Goal: Transaction & Acquisition: Purchase product/service

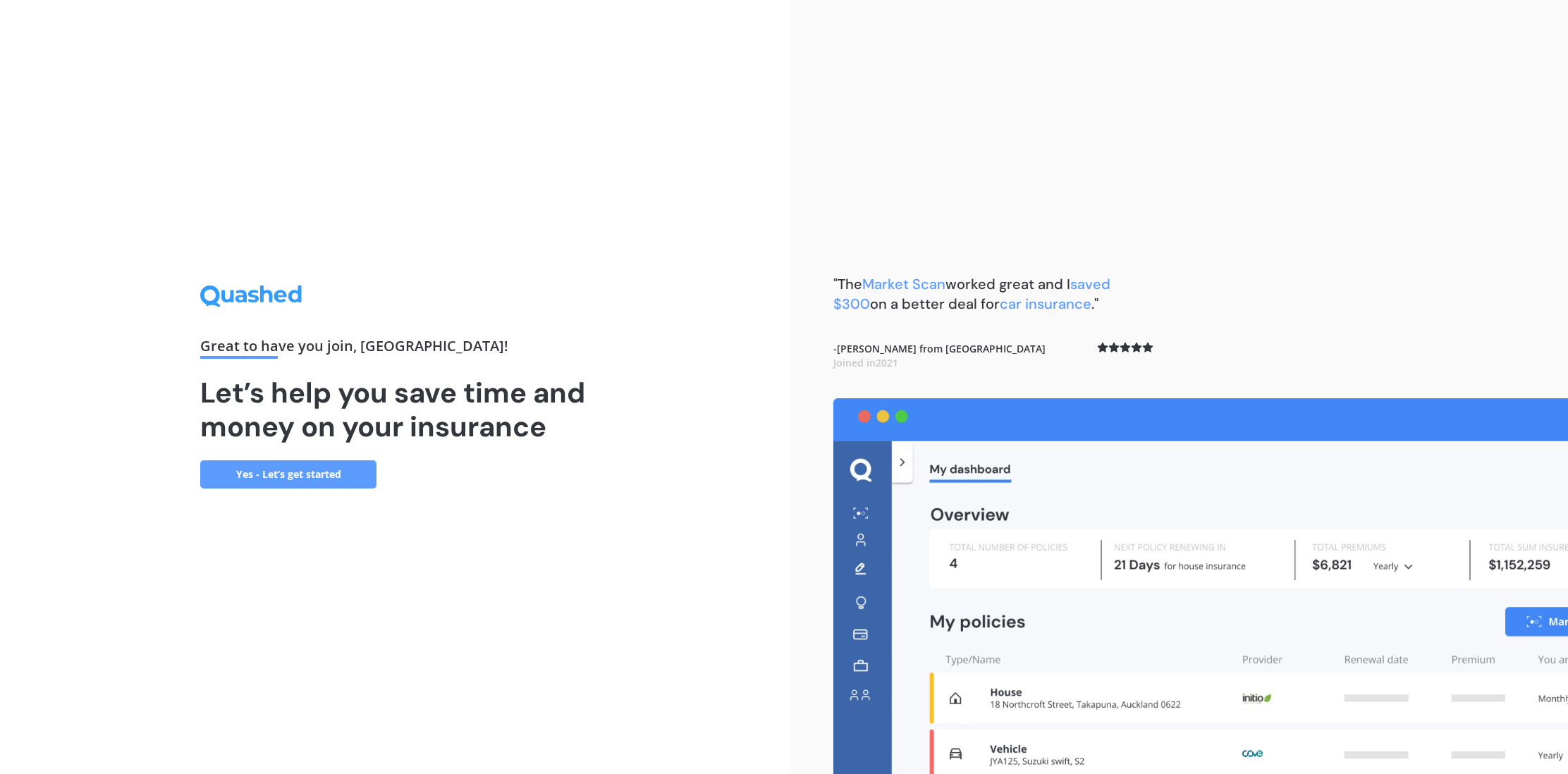
click at [293, 471] on link "Yes - Let’s get started" at bounding box center [288, 474] width 176 height 28
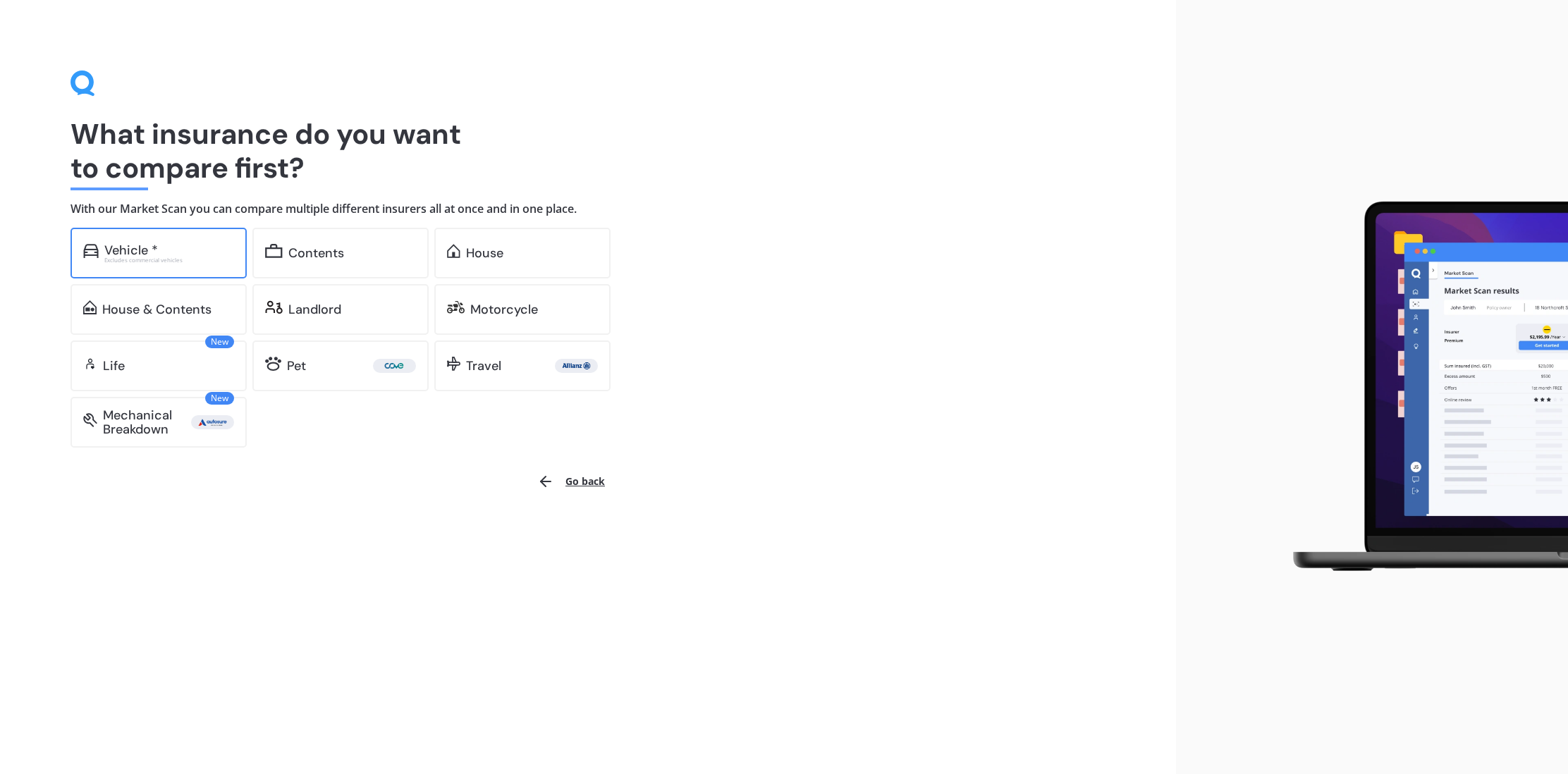
click at [188, 243] on div "Vehicle *" at bounding box center [169, 250] width 130 height 14
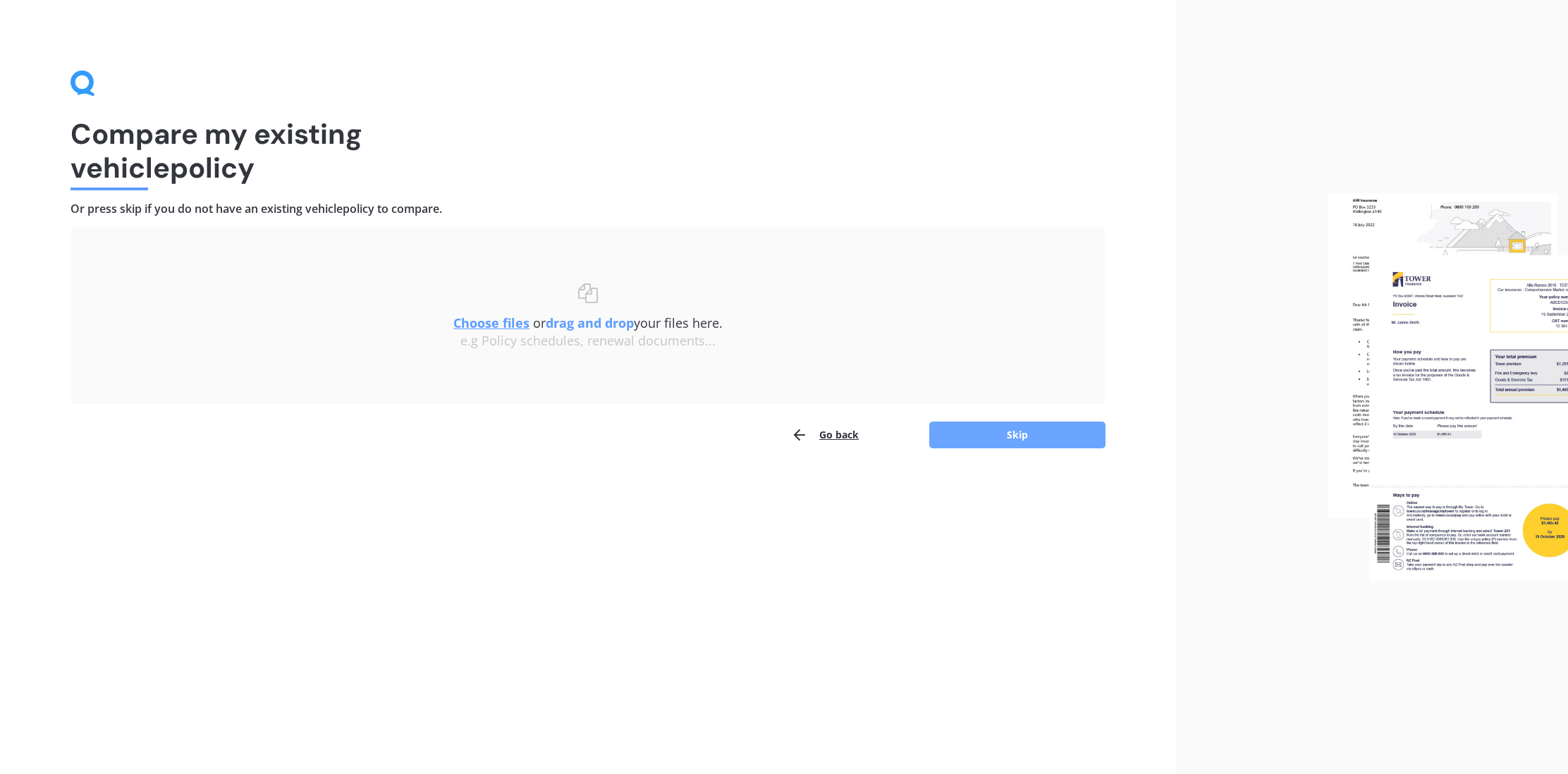
click at [966, 435] on button "Skip" at bounding box center [1017, 434] width 176 height 27
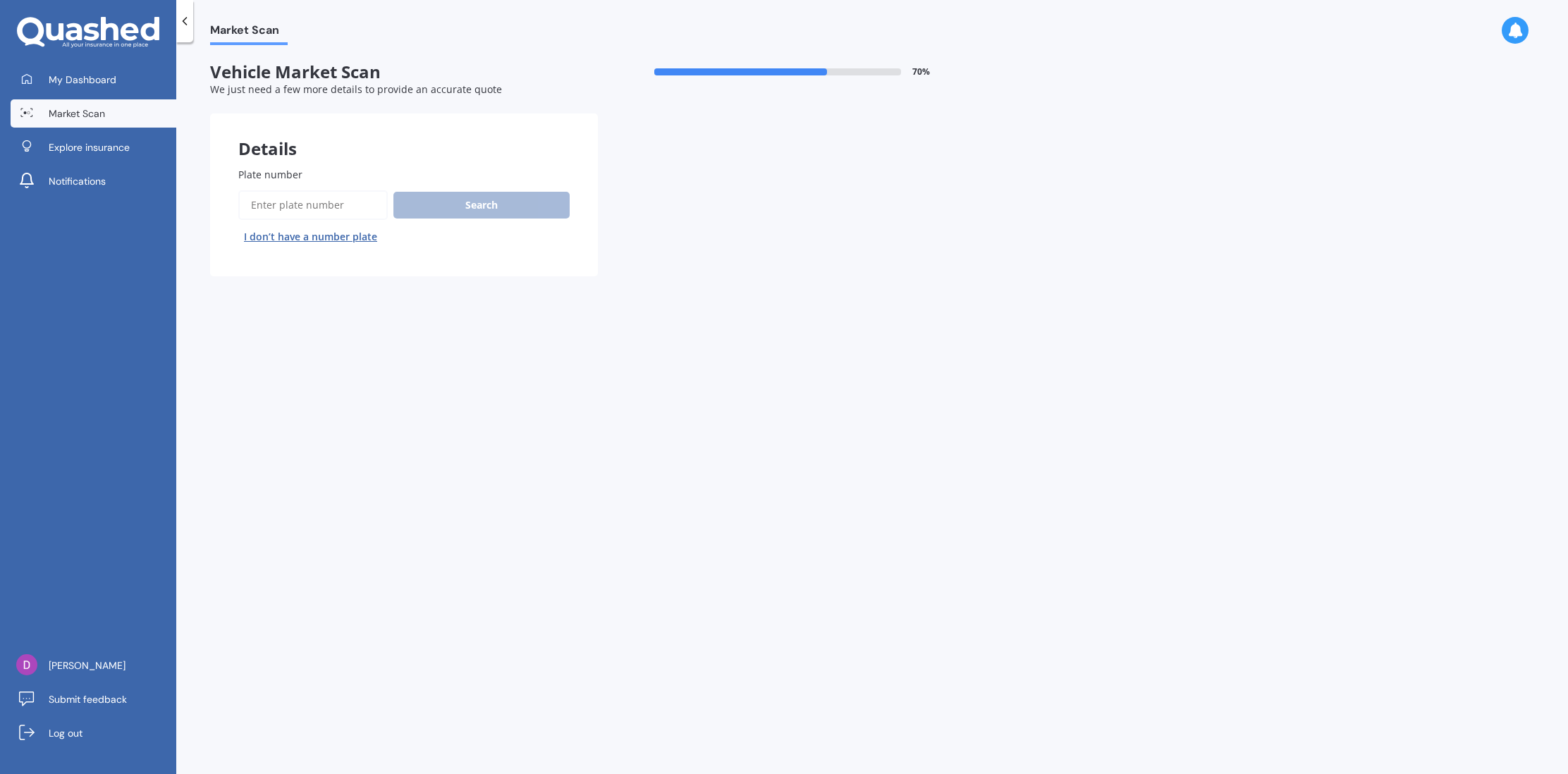
click at [323, 186] on div "Plate number Search I don’t have a number plate" at bounding box center [404, 207] width 331 height 81
click at [331, 212] on input "Plate number" at bounding box center [313, 205] width 150 height 30
type input "jyh733"
click at [0, 0] on button "Next" at bounding box center [0, 0] width 0 height 0
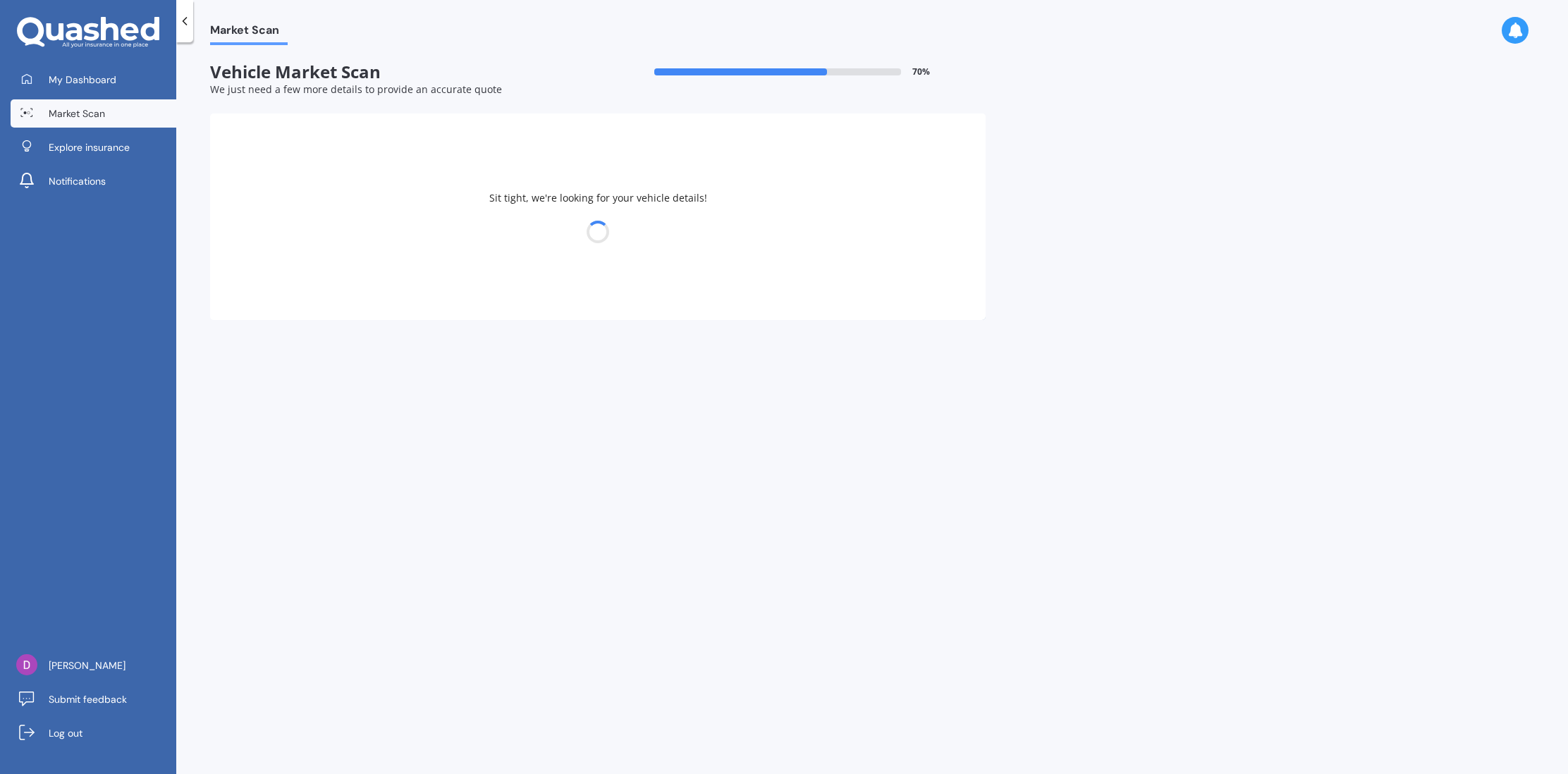
select select "ISUZU"
select select "D-MAX"
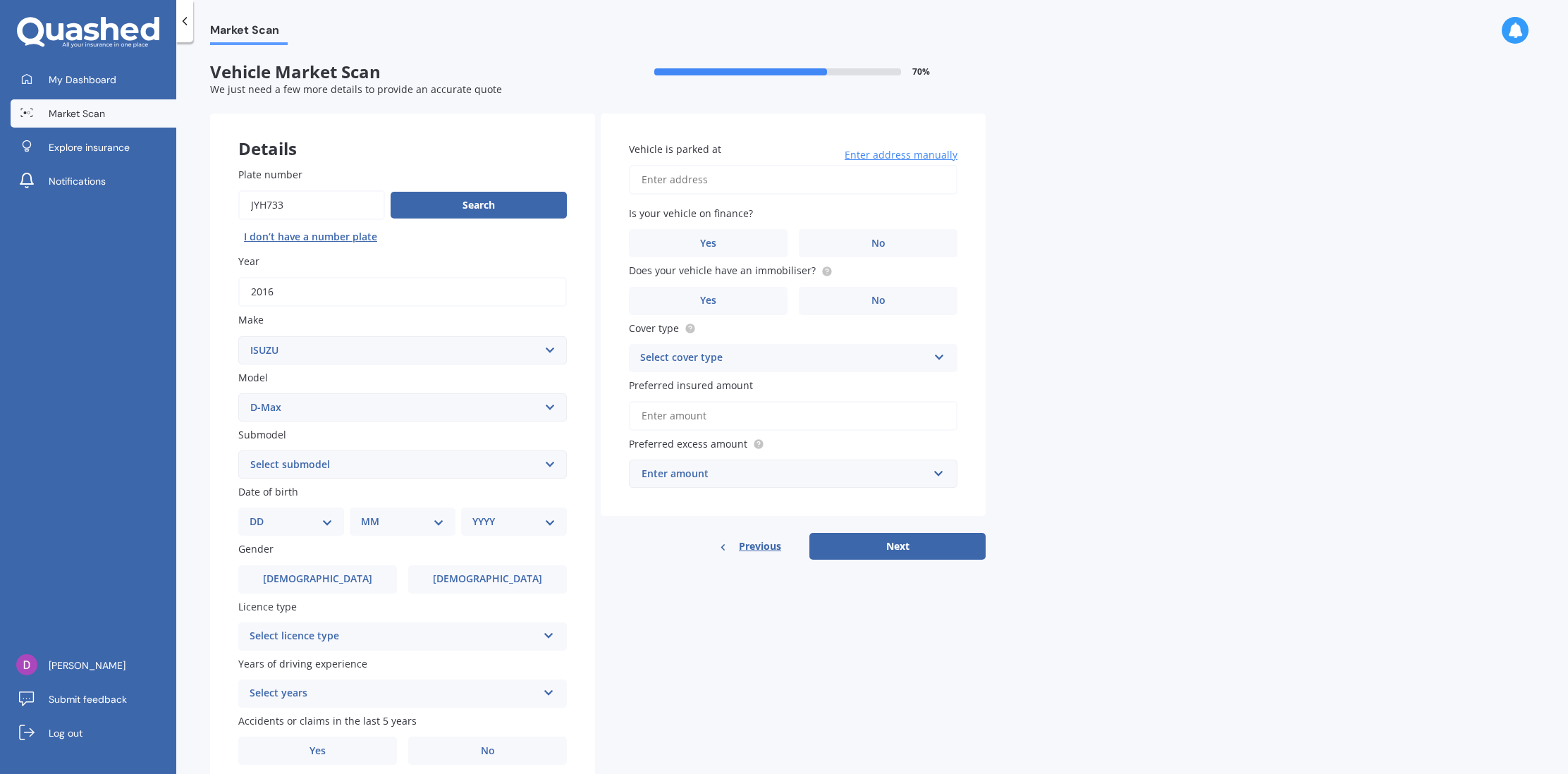
click at [414, 476] on select "Select submodel (All Other) LS LS-M DOUBLE CAB 4WD LX 4WD" at bounding box center [403, 464] width 328 height 28
select select "LS"
click at [317, 528] on select "DD 01 02 03 04 05 06 07 08 09 10 11 12 13 14 15 16 17 18 19 20 21 22 23 24 25 2…" at bounding box center [291, 522] width 83 height 15
select select "25"
click at [411, 526] on select "MM 01 02 03 04 05 06 07 08 09 10 11 12" at bounding box center [405, 522] width 78 height 15
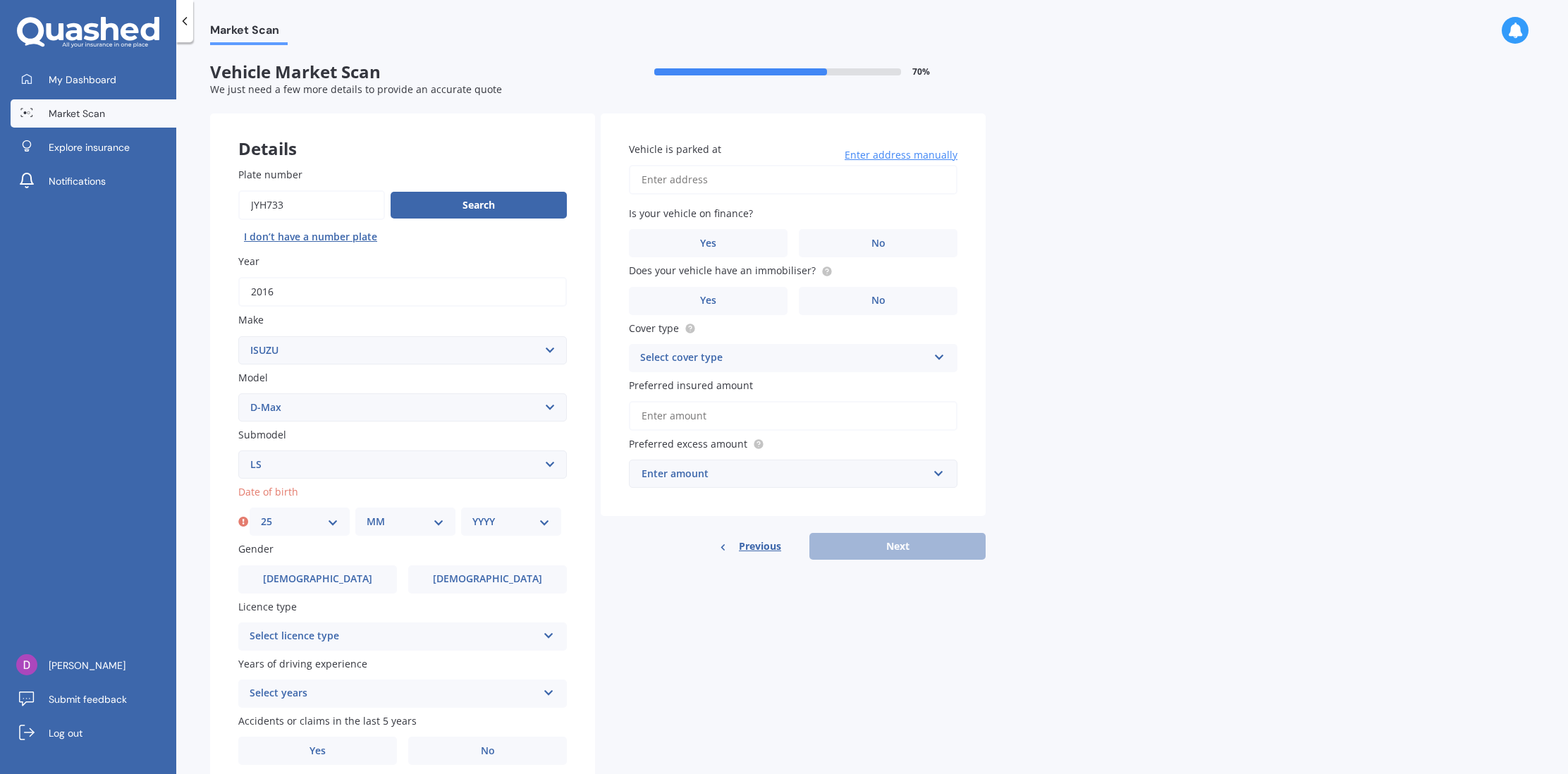
select select "11"
click at [524, 524] on select "YYYY 2025 2024 2023 2022 2021 2020 2019 2018 2017 2016 2015 2014 2013 2012 2011…" at bounding box center [511, 522] width 78 height 15
select select "1990"
click at [385, 582] on label "[DEMOGRAPHIC_DATA]" at bounding box center [317, 579] width 158 height 28
click at [0, 0] on input "[DEMOGRAPHIC_DATA]" at bounding box center [0, 0] width 0 height 0
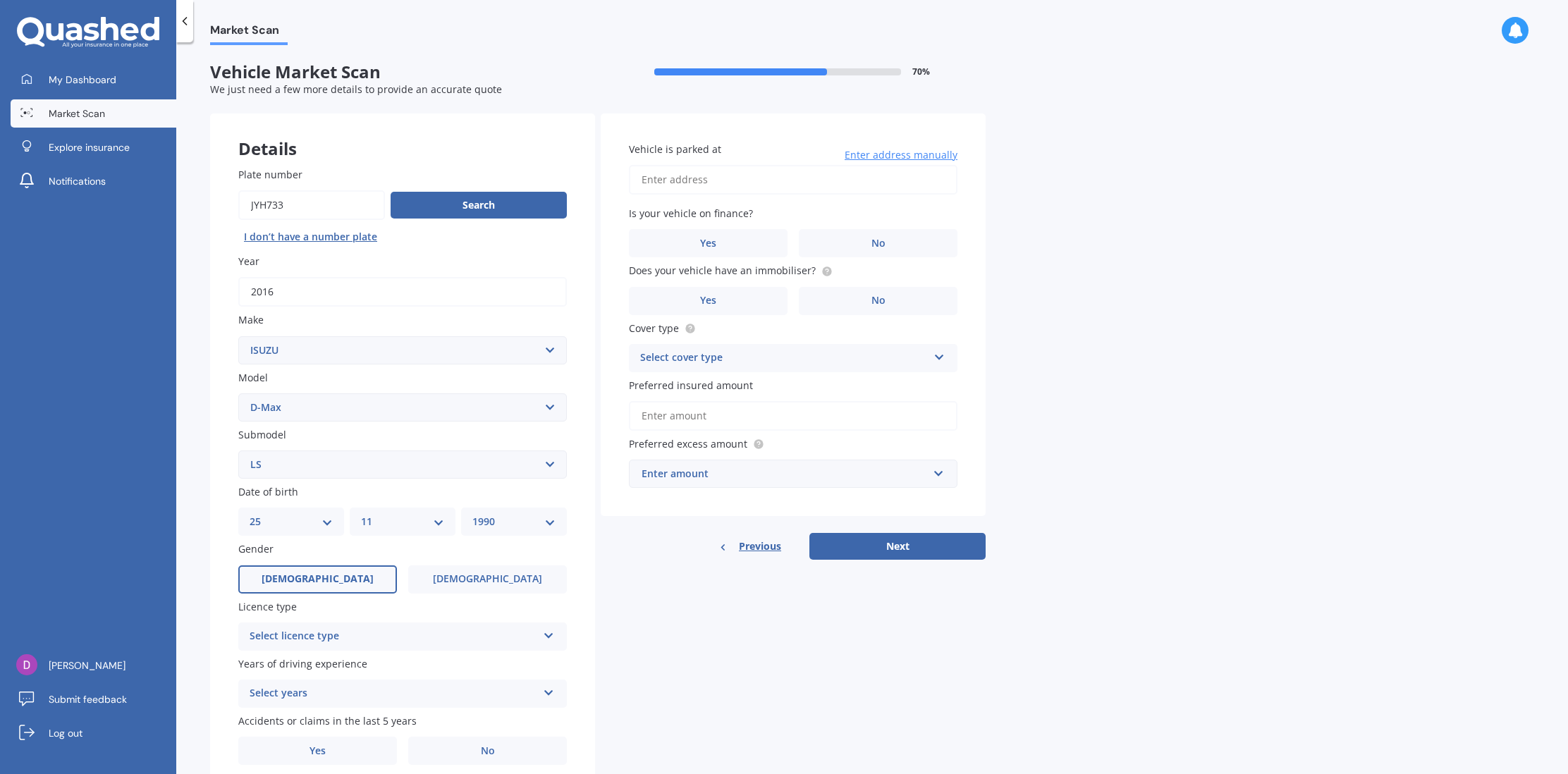
click at [437, 640] on div "Select licence type" at bounding box center [393, 636] width 287 height 17
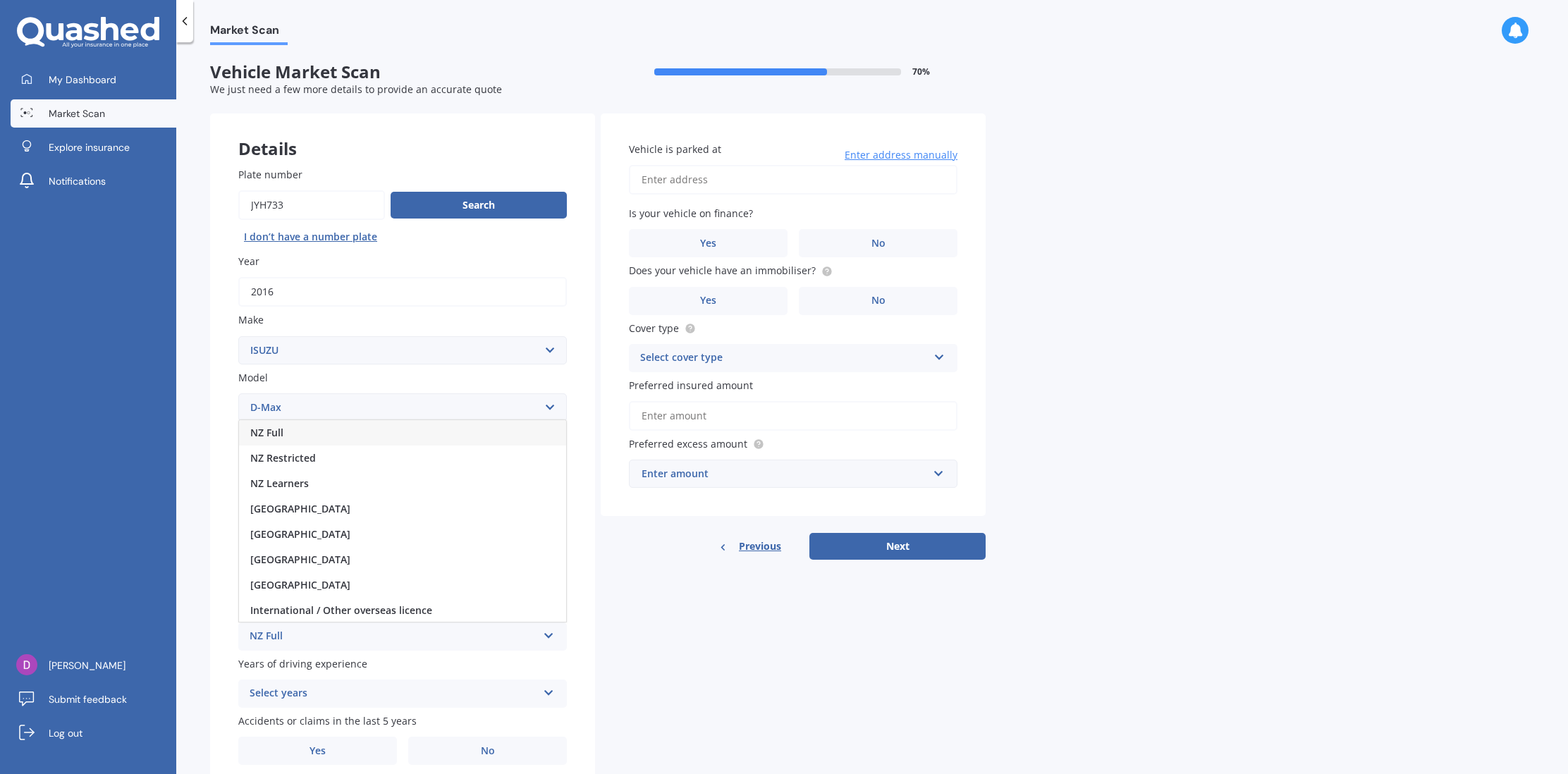
click at [419, 434] on div "NZ Full" at bounding box center [402, 433] width 327 height 26
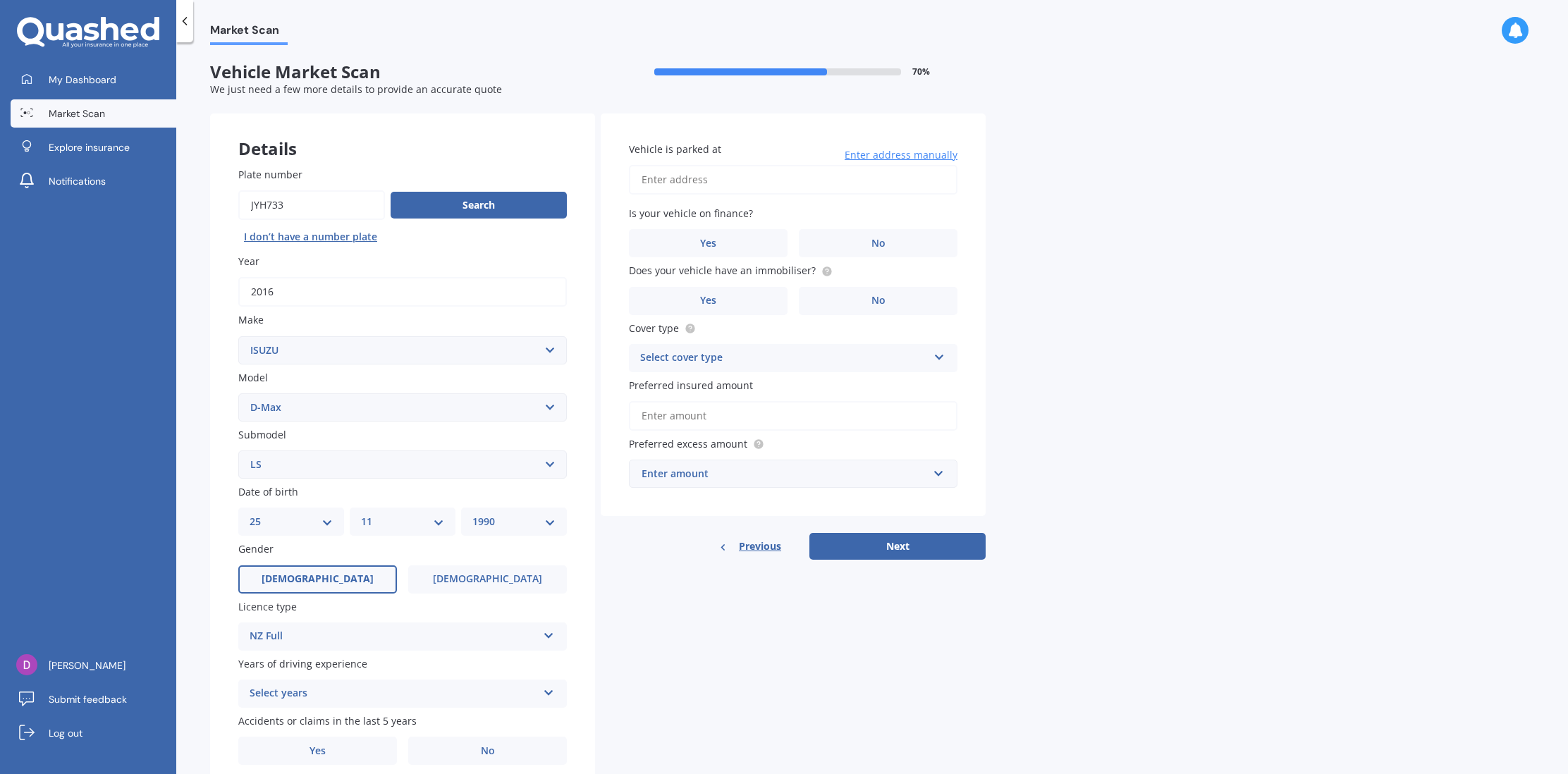
click at [513, 700] on div "Select years" at bounding box center [393, 694] width 287 height 17
click at [488, 567] on div "5 or more years" at bounding box center [402, 564] width 327 height 26
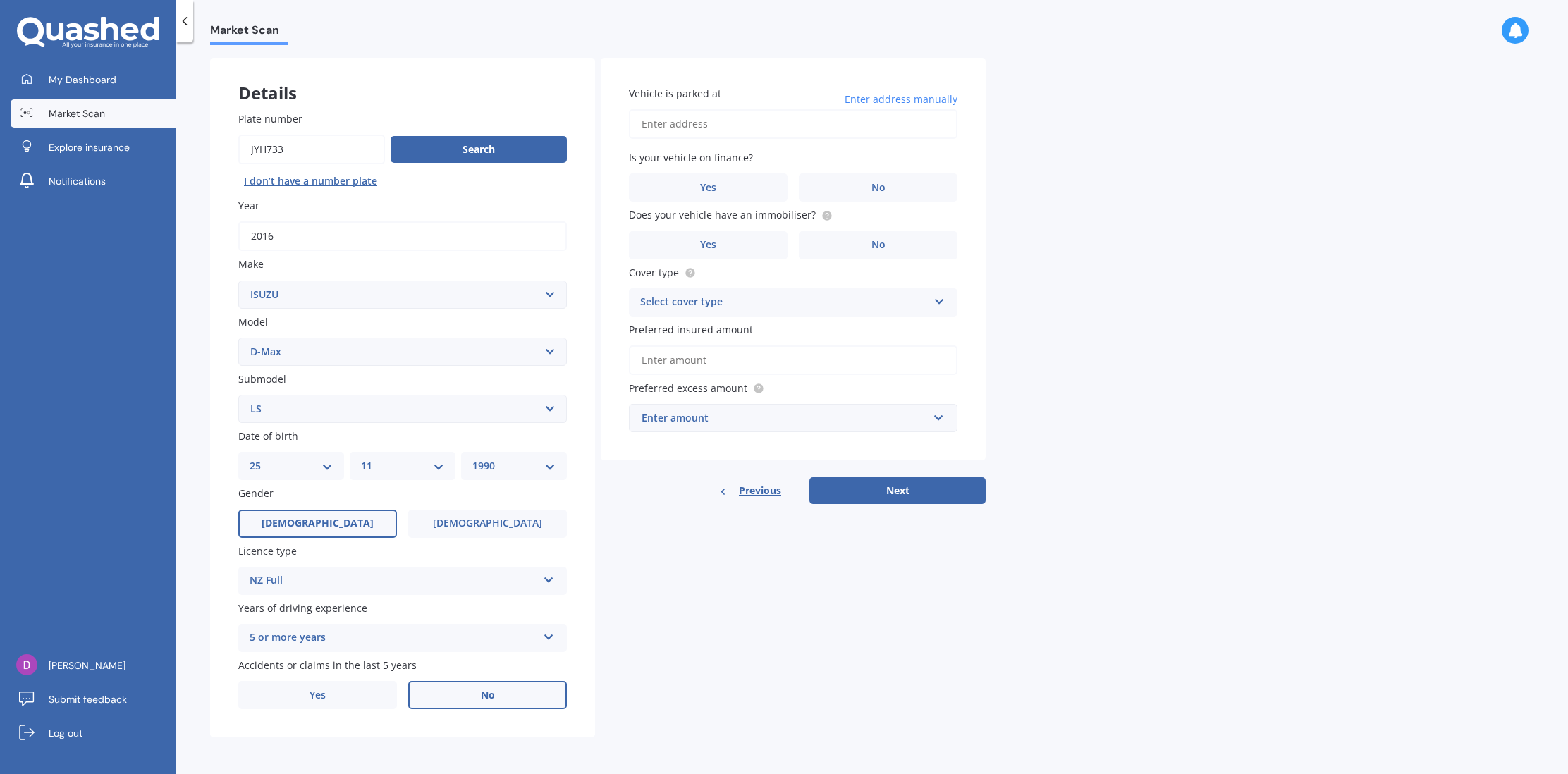
click at [460, 700] on label "No" at bounding box center [487, 694] width 158 height 28
click at [0, 0] on input "No" at bounding box center [0, 0] width 0 height 0
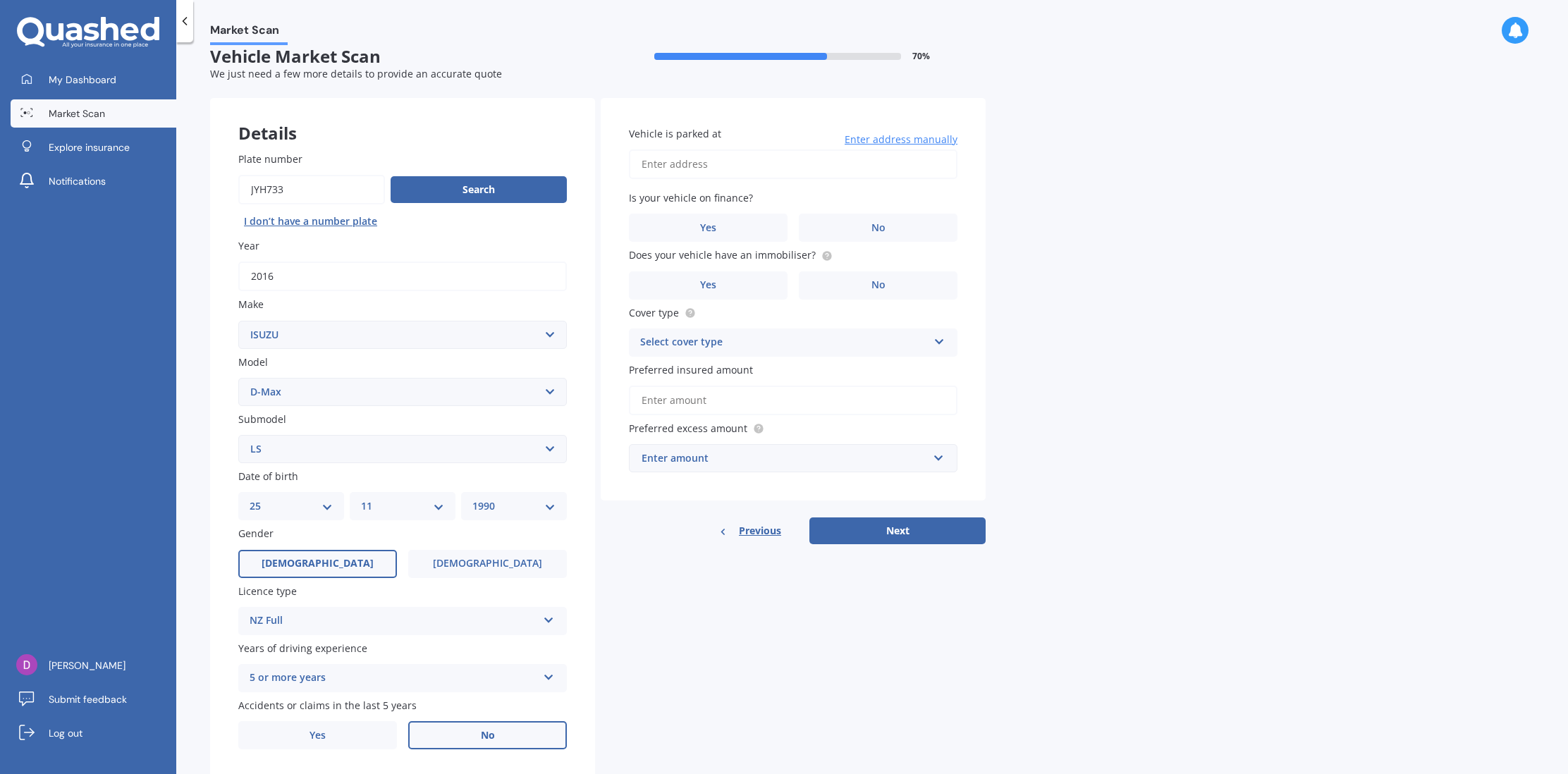
scroll to position [0, 0]
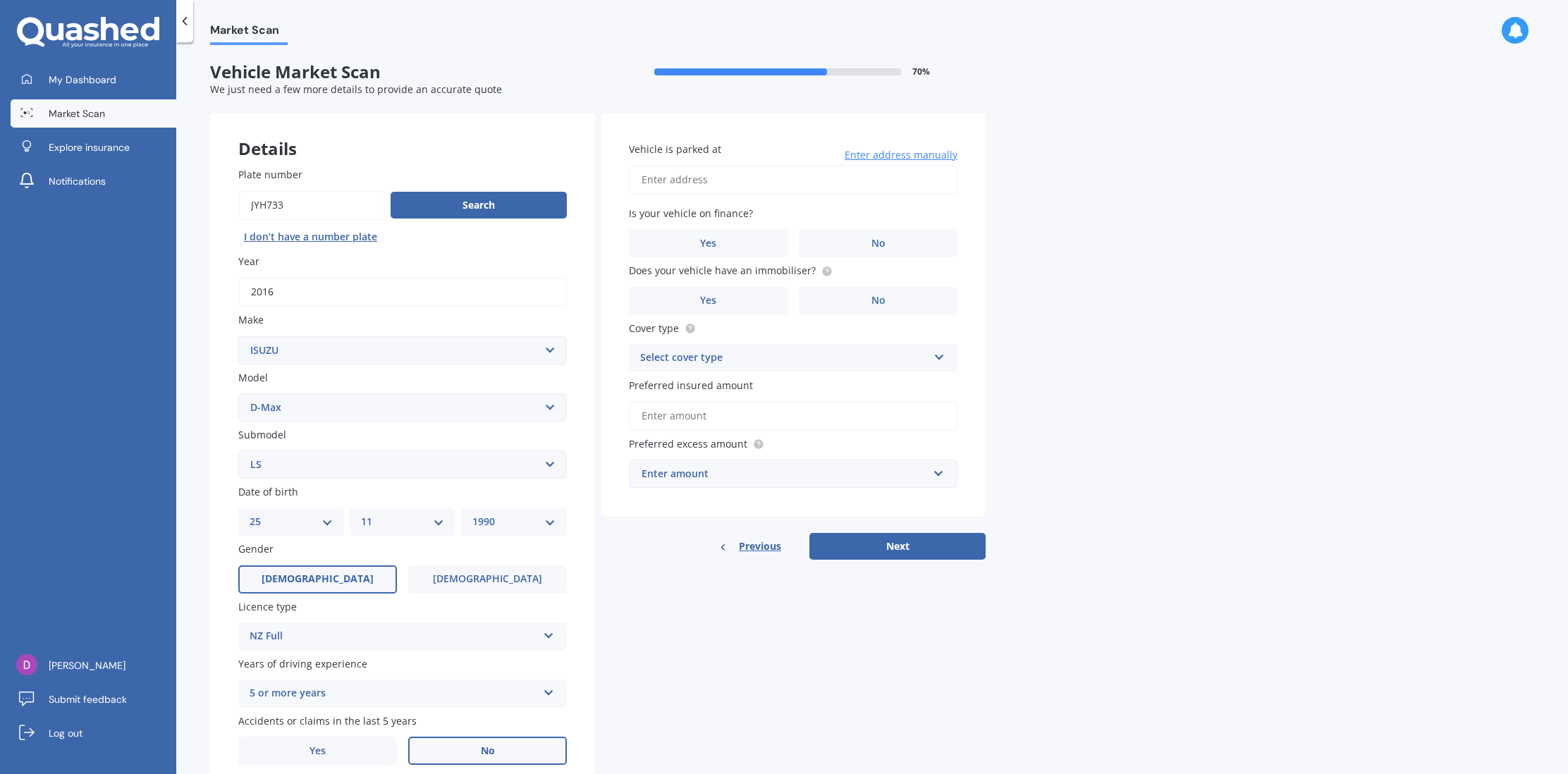
click at [748, 179] on input "Vehicle is parked at" at bounding box center [793, 180] width 328 height 30
type input "[STREET_ADDRESS]"
click at [885, 238] on label "No" at bounding box center [878, 243] width 158 height 28
click at [0, 0] on input "No" at bounding box center [0, 0] width 0 height 0
click at [764, 304] on label "Yes" at bounding box center [707, 300] width 158 height 28
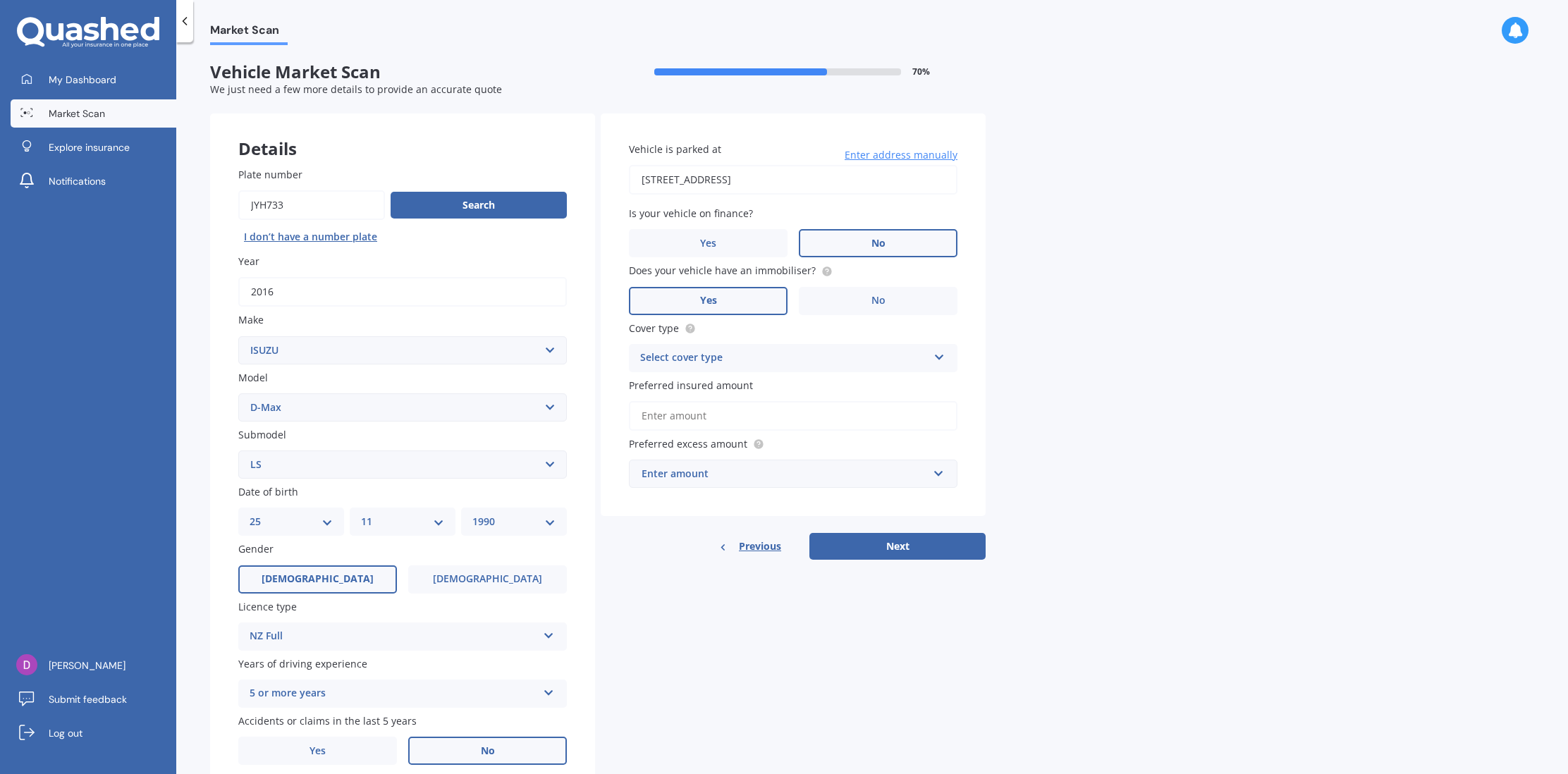
click at [0, 0] on input "Yes" at bounding box center [0, 0] width 0 height 0
click at [768, 360] on div "Select cover type" at bounding box center [784, 358] width 287 height 17
click at [765, 391] on div "Comprehensive" at bounding box center [793, 386] width 327 height 26
click at [770, 417] on input "Preferred insured amount" at bounding box center [793, 416] width 328 height 30
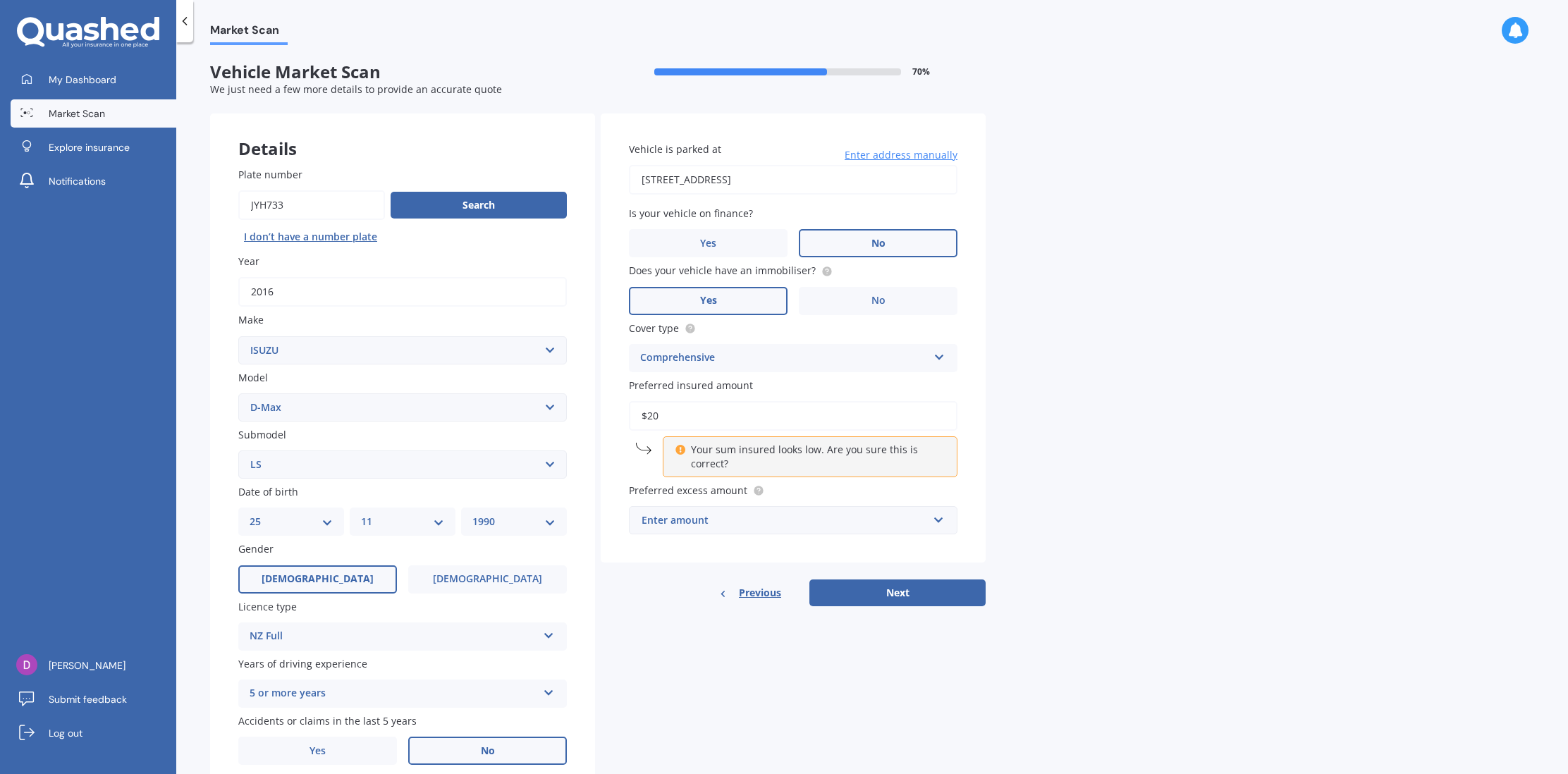
type input "$2"
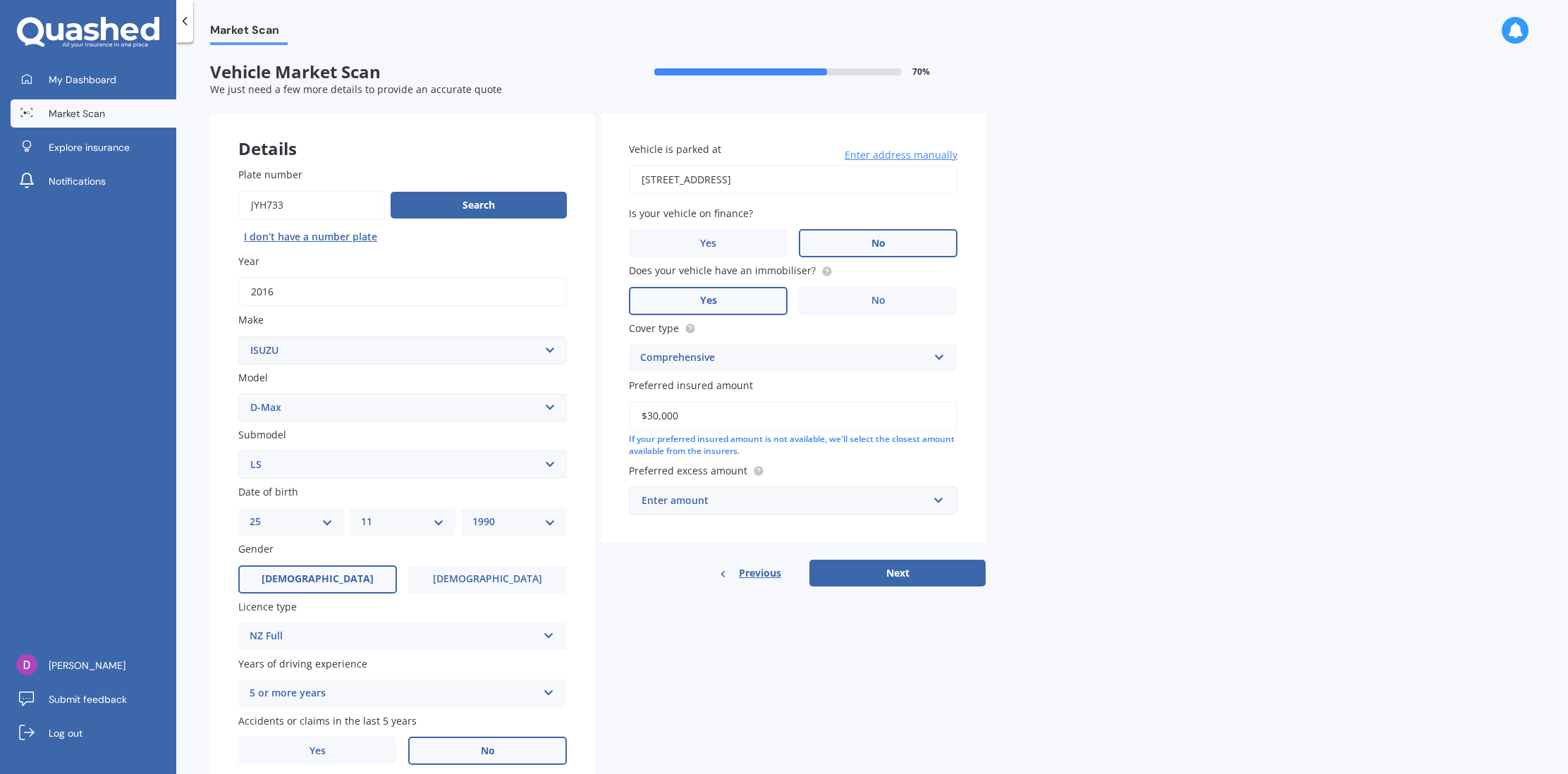
type input "$30,000"
click at [807, 502] on div "Enter amount" at bounding box center [784, 500] width 287 height 15
click at [839, 582] on div "$500" at bounding box center [793, 579] width 327 height 26
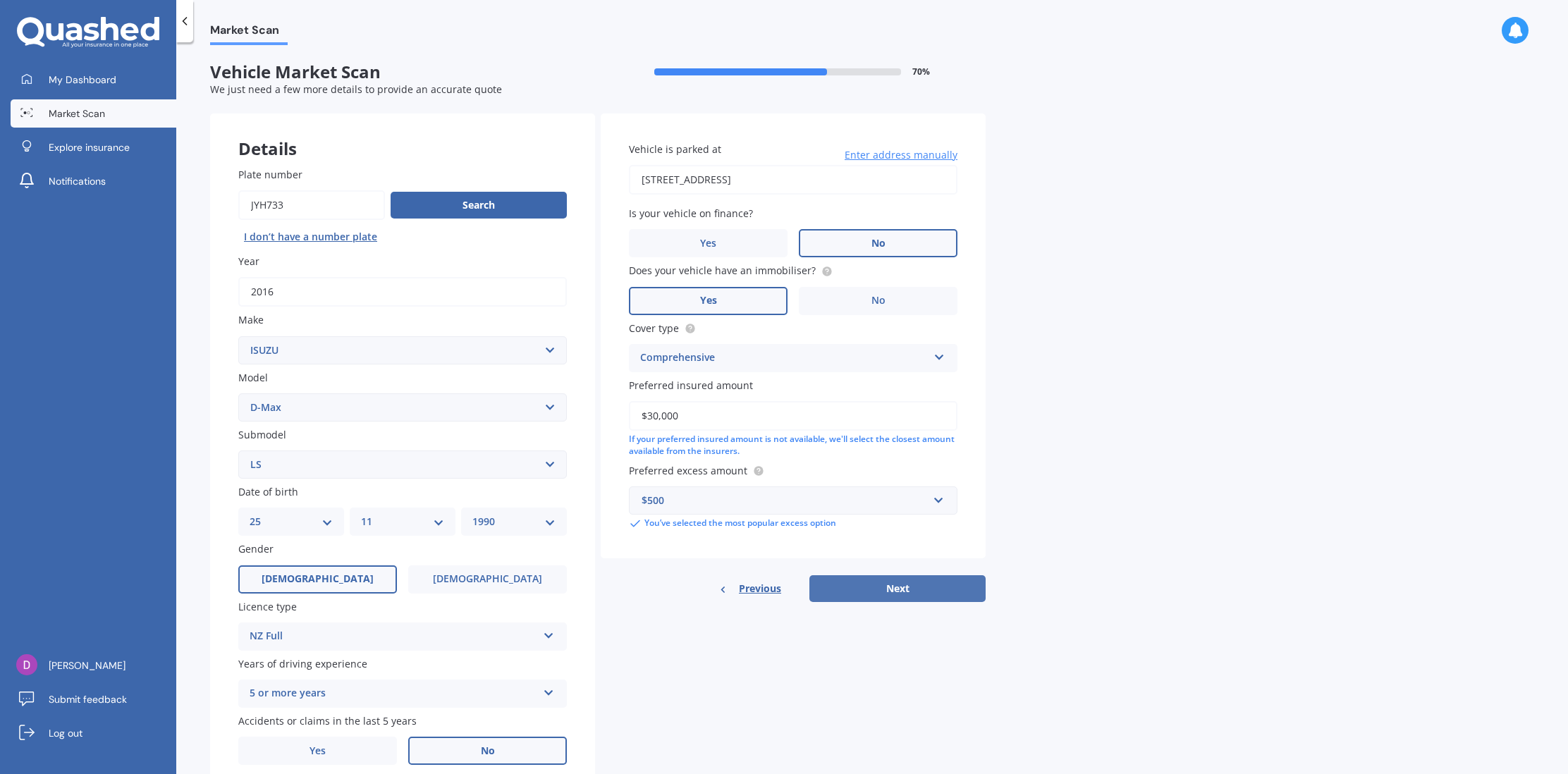
click at [897, 580] on button "Next" at bounding box center [897, 588] width 176 height 27
select select "25"
select select "11"
select select "1990"
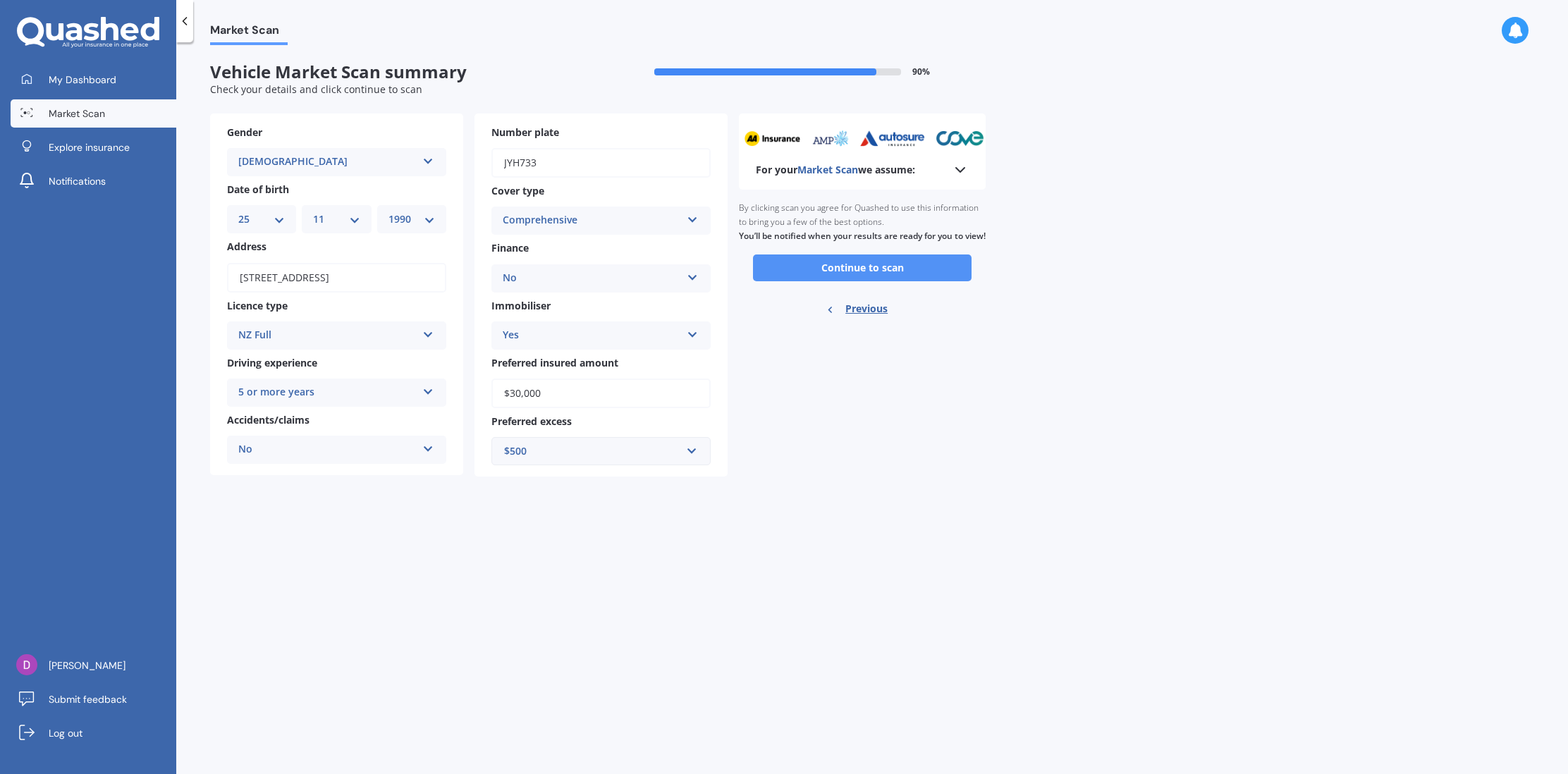
click at [839, 281] on button "Continue to scan" at bounding box center [862, 268] width 219 height 27
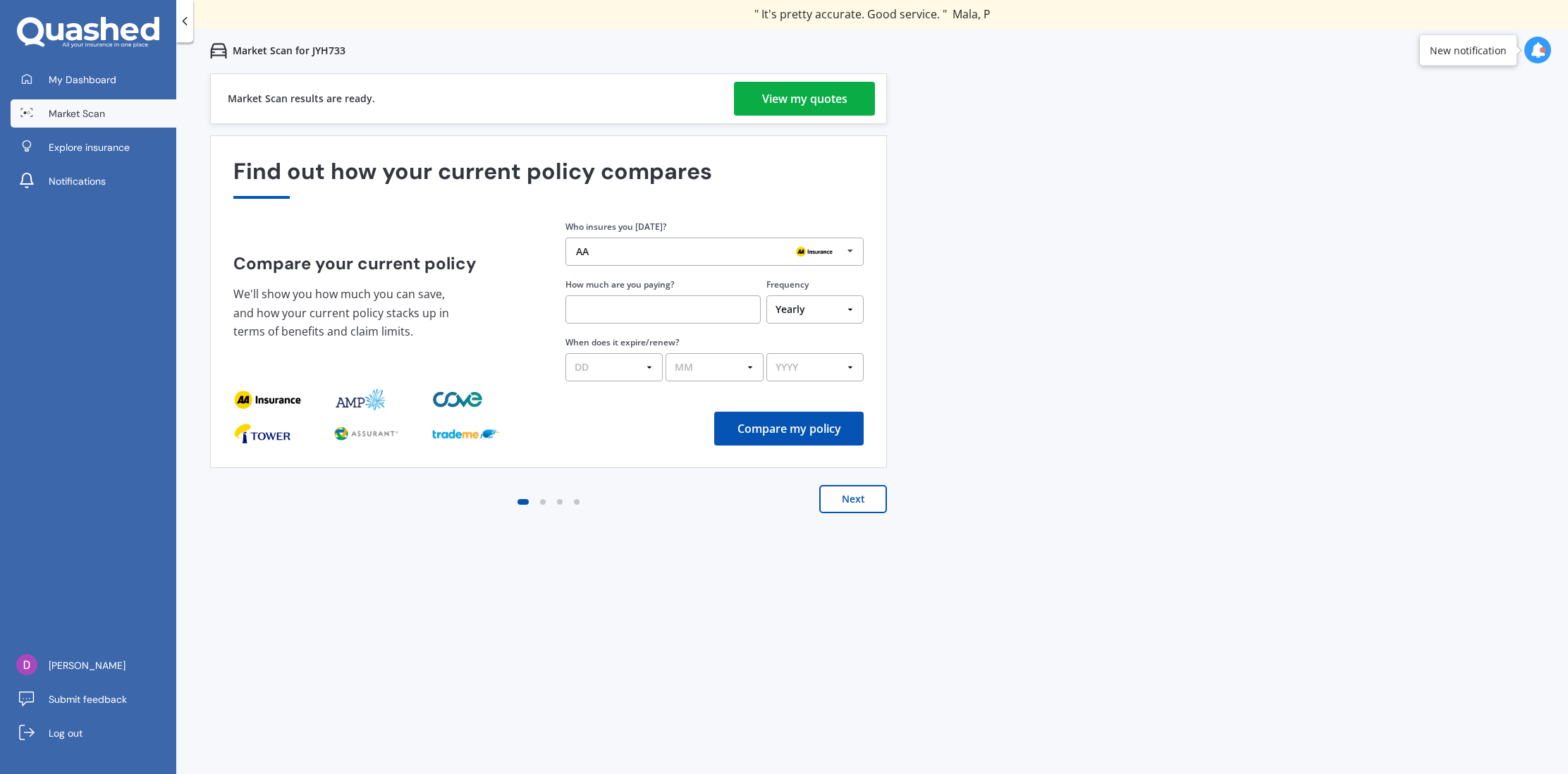
click at [837, 94] on div "View my quotes" at bounding box center [805, 99] width 86 height 34
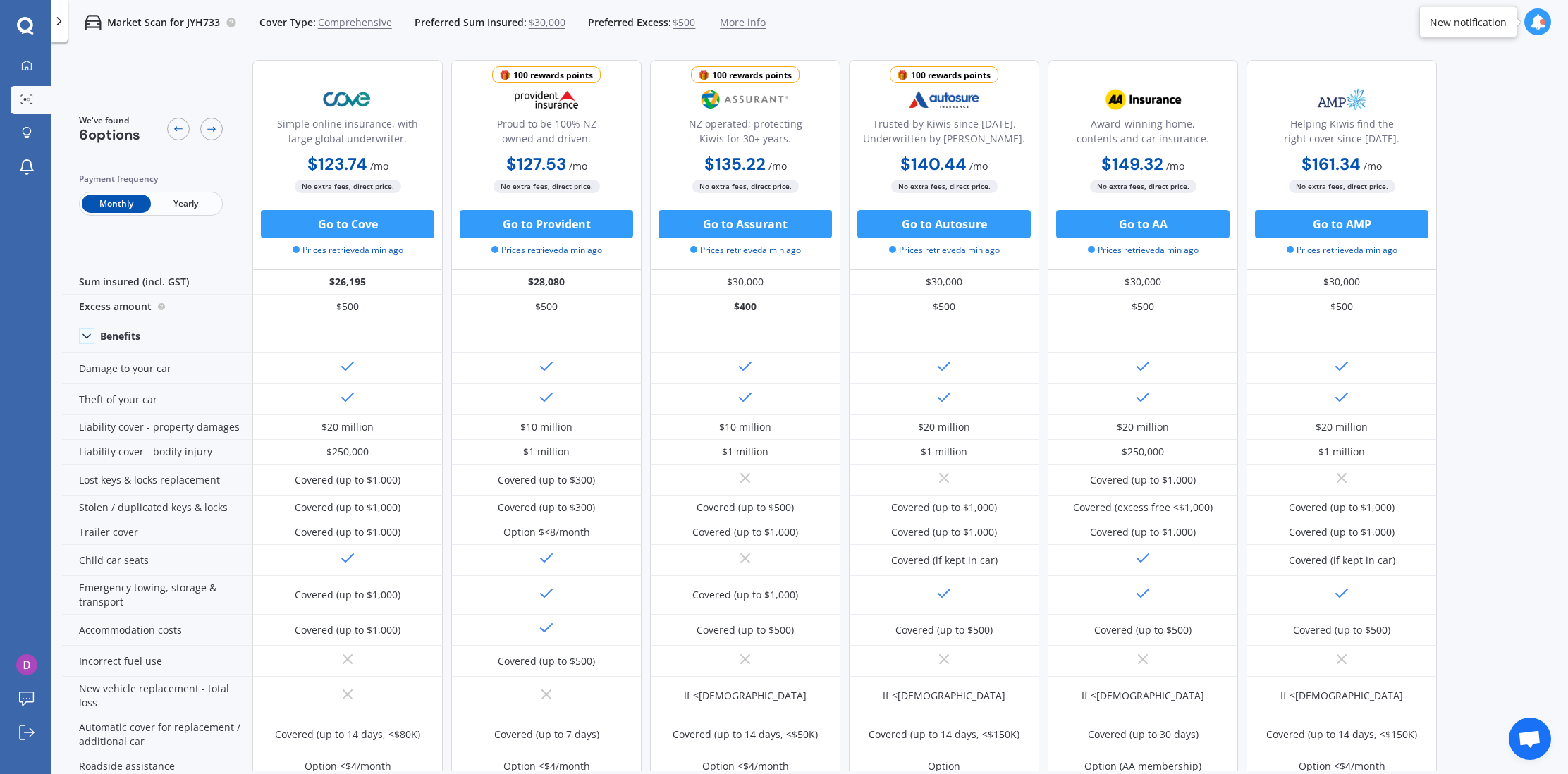
click at [180, 203] on span "Yearly" at bounding box center [185, 203] width 69 height 18
click at [117, 198] on span "Monthly" at bounding box center [116, 203] width 69 height 18
click at [170, 202] on span "Yearly" at bounding box center [185, 203] width 69 height 18
click at [113, 202] on span "Monthly" at bounding box center [116, 203] width 69 height 18
